Goal: Task Accomplishment & Management: Manage account settings

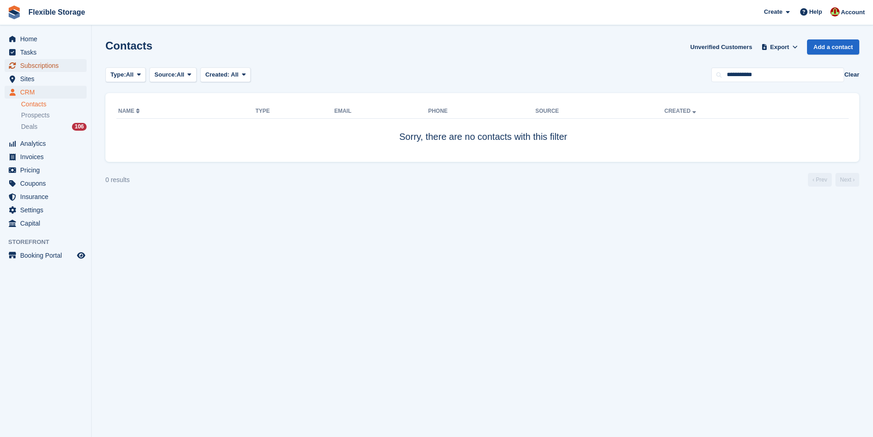
click at [59, 61] on span "Subscriptions" at bounding box center [47, 65] width 55 height 13
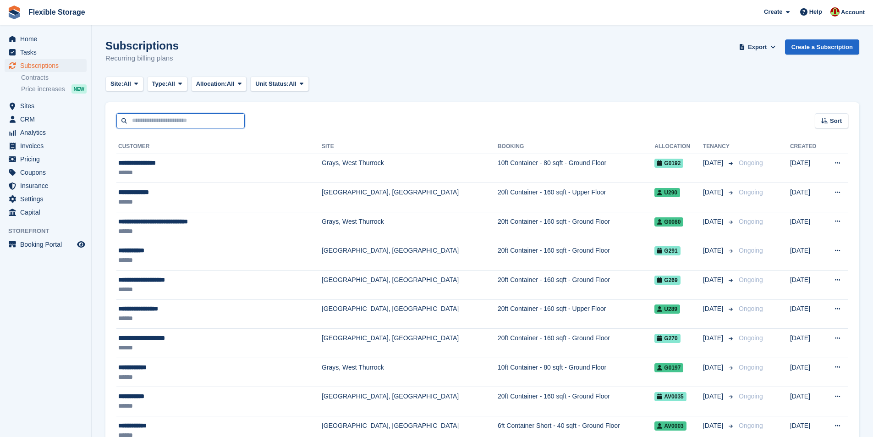
click at [179, 124] on input "text" at bounding box center [180, 120] width 128 height 15
type input "*****"
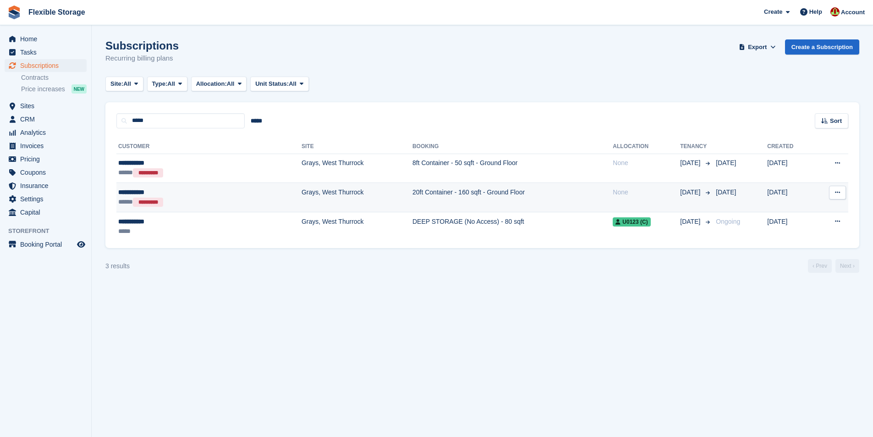
click at [412, 191] on td "20ft Container - 160 sqft - Ground Floor" at bounding box center [512, 197] width 200 height 29
